Goal: Transaction & Acquisition: Purchase product/service

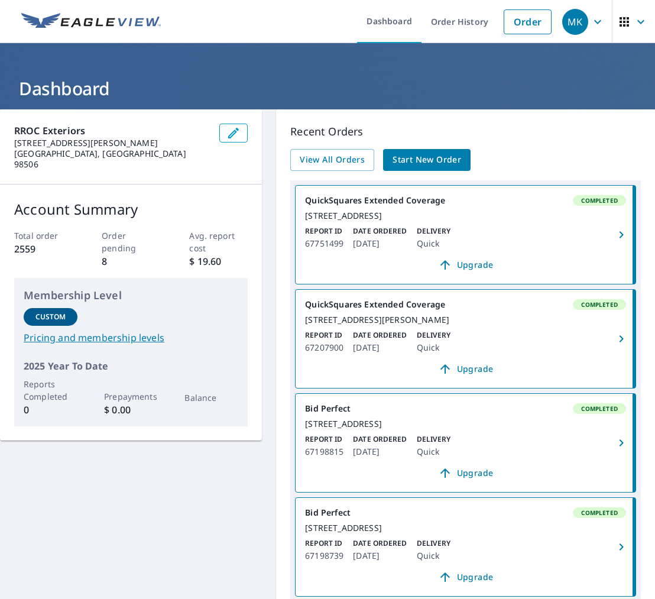
click at [410, 158] on span "Start New Order" at bounding box center [426, 159] width 69 height 15
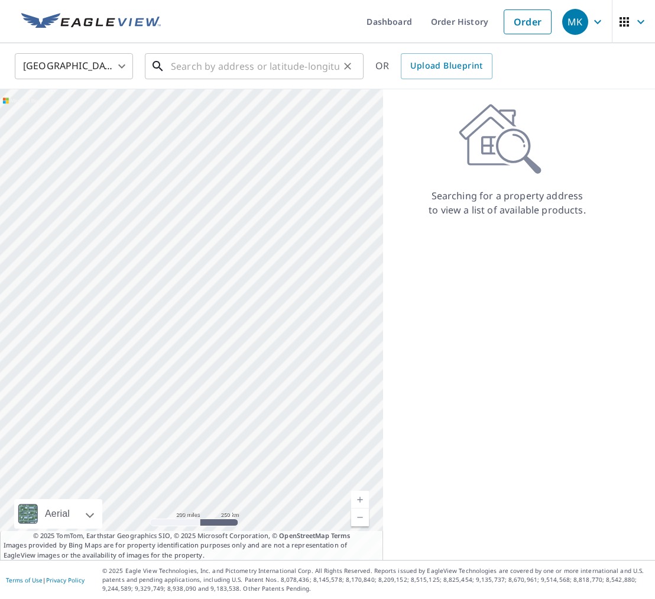
click at [273, 66] on input "text" at bounding box center [255, 66] width 168 height 33
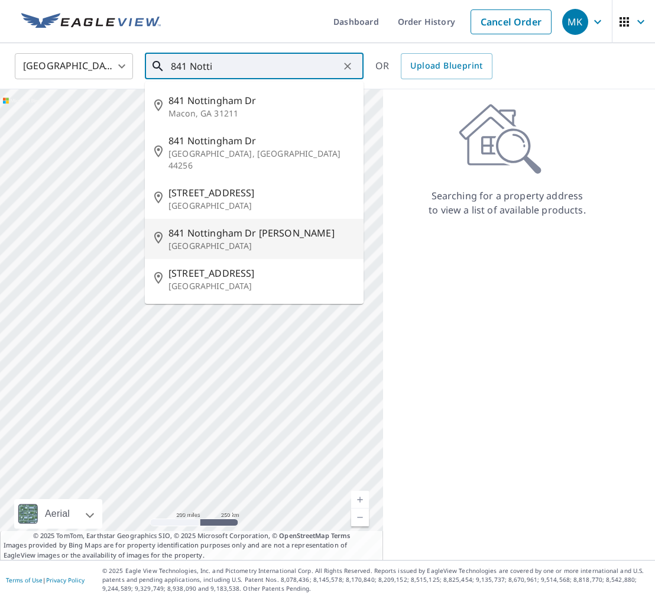
click at [262, 226] on span "841 Nottingham Dr [PERSON_NAME]" at bounding box center [261, 233] width 186 height 14
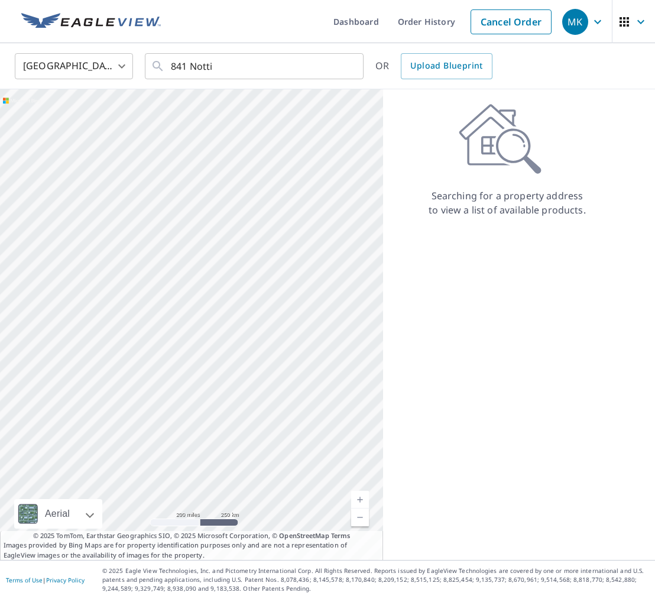
type input "[STREET_ADDRESS]"
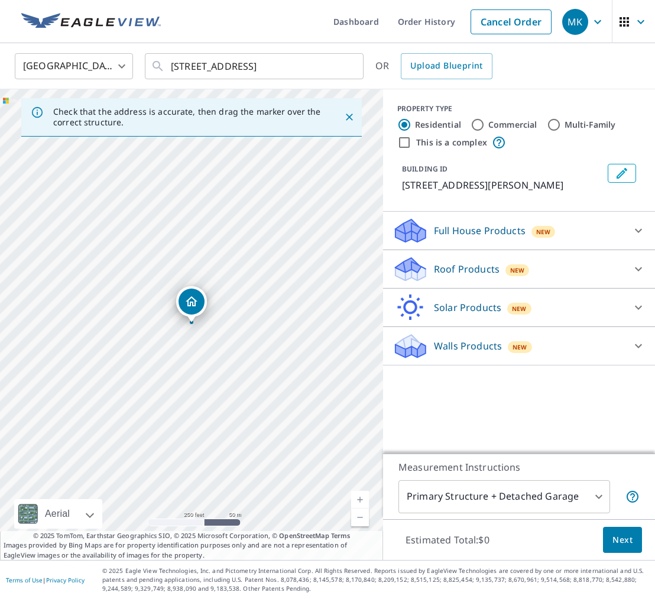
click at [631, 268] on icon at bounding box center [638, 269] width 14 height 14
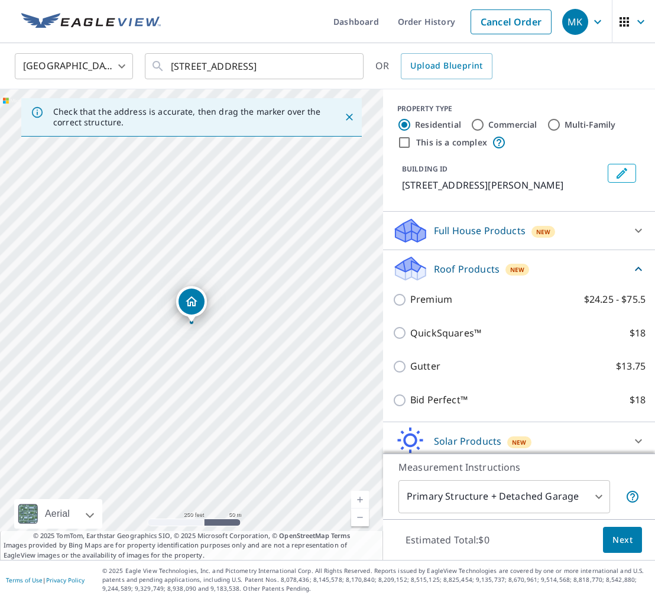
click at [631, 268] on icon at bounding box center [638, 269] width 14 height 14
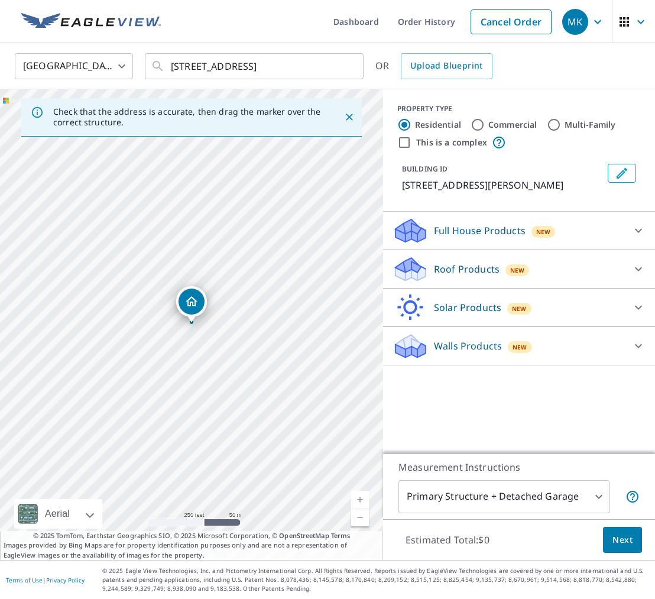
click at [190, 302] on icon "Dropped pin, building 1, Residential property, 841 Nottingham Dr SE Lacey, WA 9…" at bounding box center [192, 301] width 12 height 10
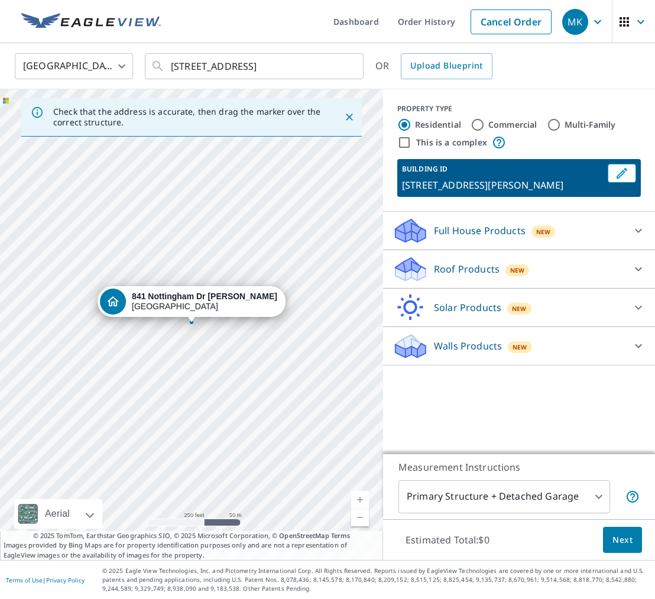
click at [198, 306] on div "[STREET_ADDRESS]" at bounding box center [204, 301] width 145 height 20
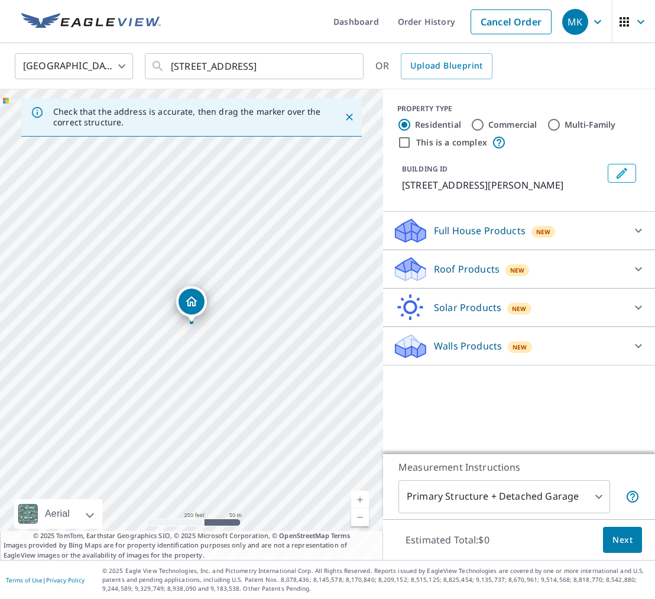
click at [361, 499] on link "Current Level 17, Zoom In" at bounding box center [360, 499] width 18 height 18
click at [361, 499] on link "Current Level 17.447458976971223, Zoom In" at bounding box center [360, 499] width 18 height 18
click at [361, 499] on link "Current Level 20, Zoom In Disabled" at bounding box center [360, 499] width 18 height 18
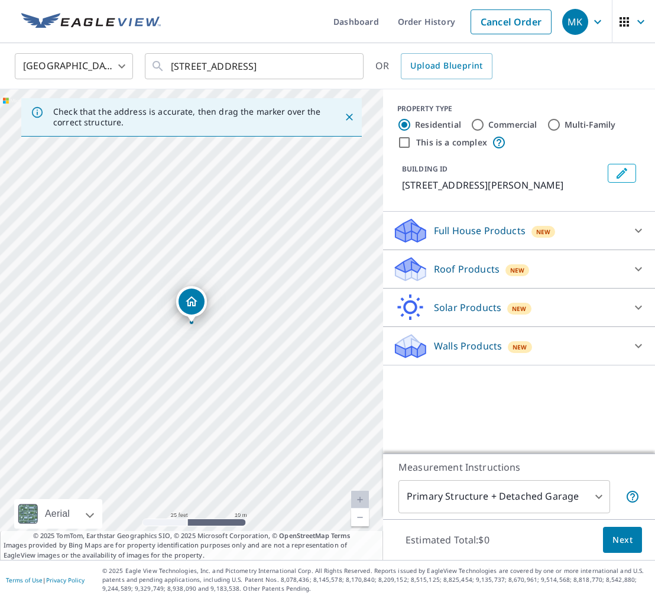
click at [358, 502] on link "Current Level 20, Zoom In Disabled" at bounding box center [360, 499] width 18 height 18
drag, startPoint x: 203, startPoint y: 334, endPoint x: 196, endPoint y: 318, distance: 18.2
click at [196, 318] on div "[STREET_ADDRESS]" at bounding box center [191, 324] width 383 height 470
drag, startPoint x: 215, startPoint y: 320, endPoint x: 163, endPoint y: 284, distance: 62.9
click at [163, 284] on div "[STREET_ADDRESS]" at bounding box center [191, 324] width 383 height 470
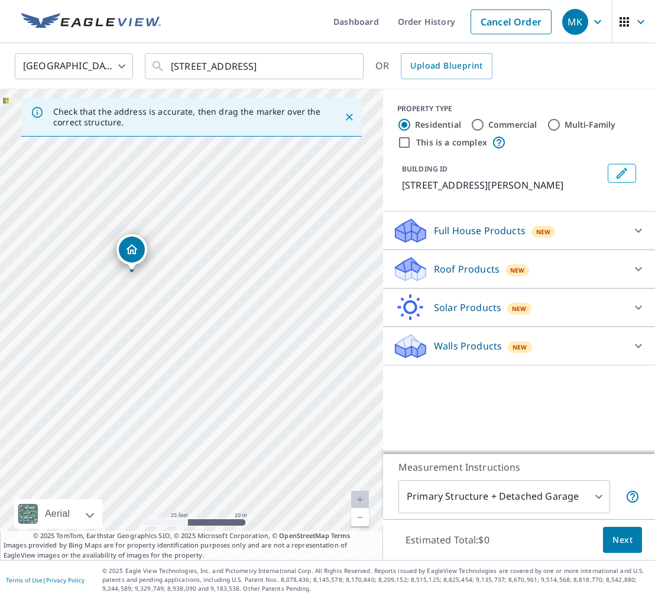
click at [632, 270] on icon at bounding box center [638, 269] width 14 height 14
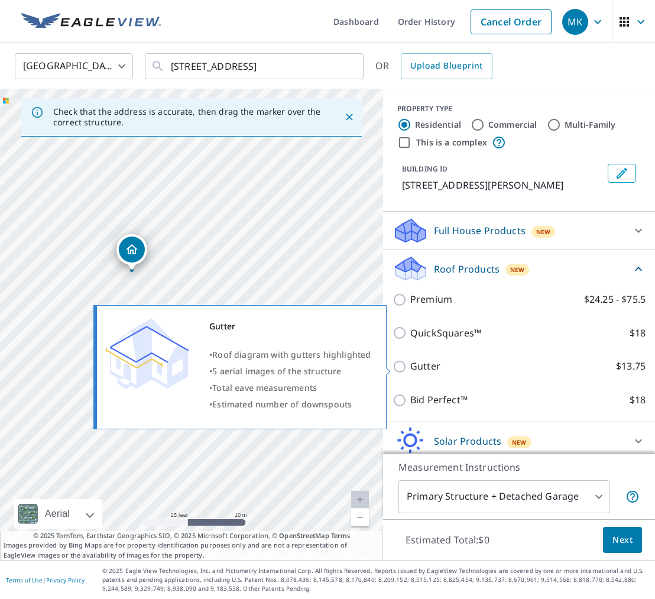
scroll to position [1, 0]
click at [584, 371] on label "Gutter $13.75" at bounding box center [527, 365] width 235 height 15
click at [410, 371] on input "Gutter $13.75" at bounding box center [401, 366] width 18 height 14
checkbox input "true"
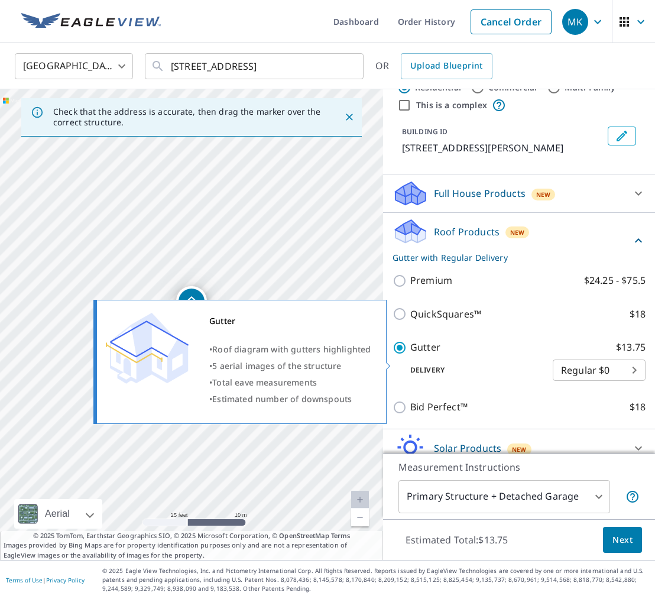
scroll to position [70, 0]
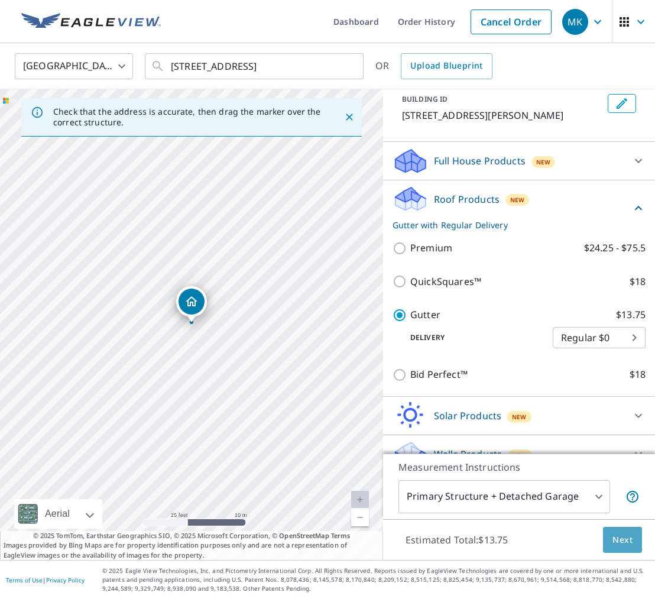
click at [614, 535] on span "Next" at bounding box center [622, 539] width 20 height 15
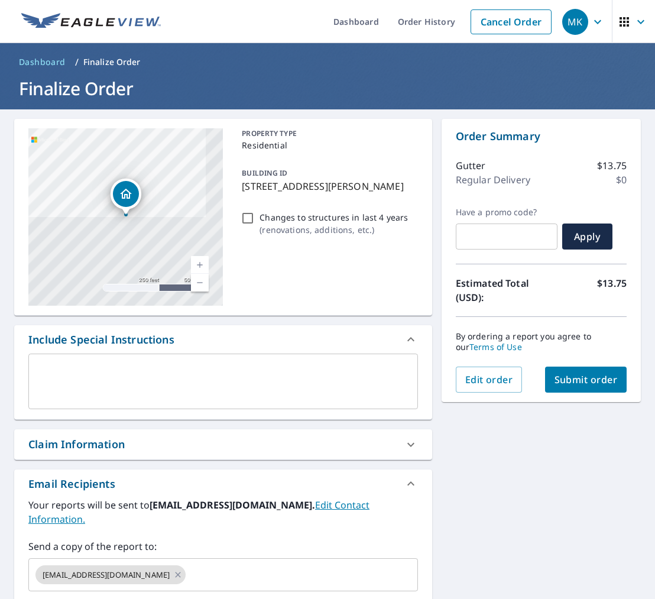
drag, startPoint x: 355, startPoint y: 508, endPoint x: 377, endPoint y: 516, distance: 23.7
click at [358, 512] on div "Your reports will be sent to [EMAIL_ADDRESS][DOMAIN_NAME]. Edit Contact Informa…" at bounding box center [222, 544] width 389 height 93
